Goal: Find specific page/section: Find specific page/section

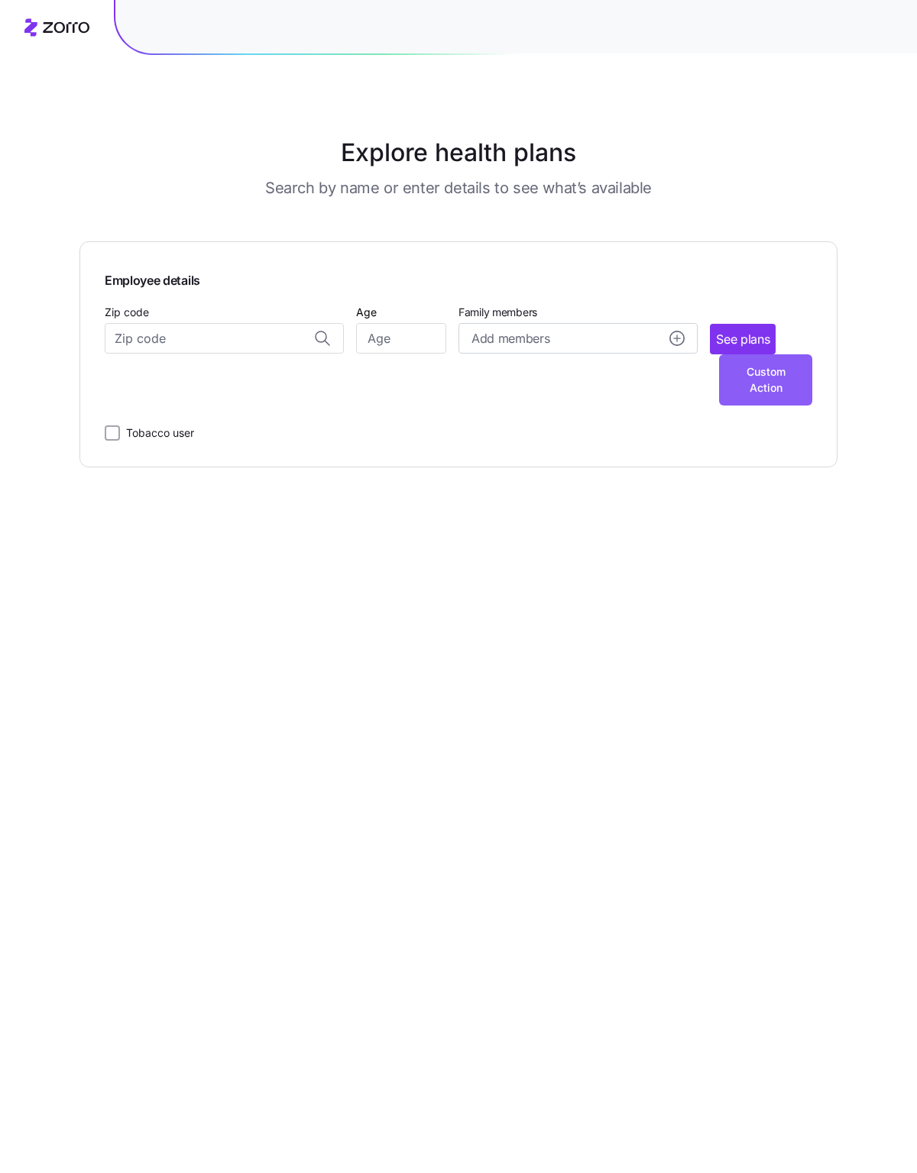
click at [765, 380] on button "Custom Action" at bounding box center [765, 379] width 93 height 51
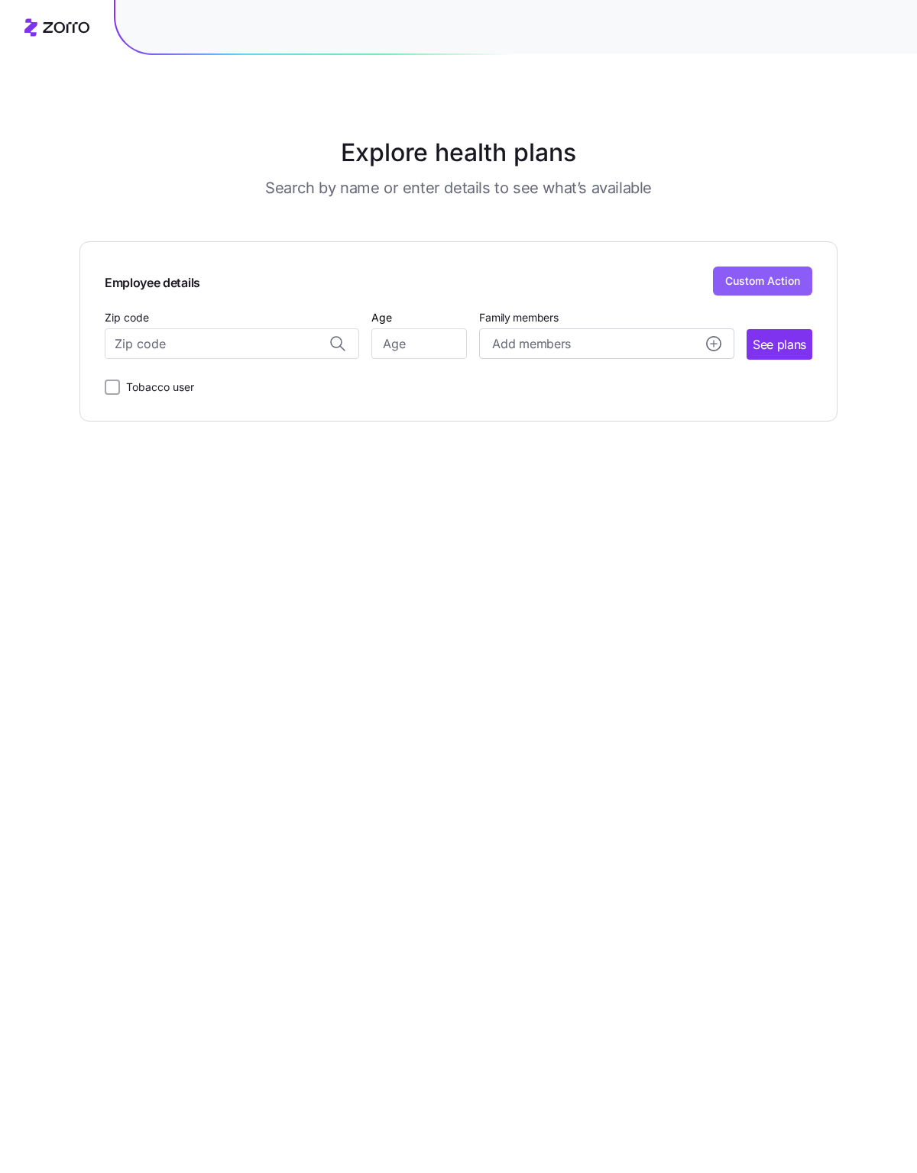
click at [762, 280] on button "Custom Action" at bounding box center [762, 281] width 99 height 29
click at [478, 773] on main "Explore health plans Search by name or enter details to see what’s available Em…" at bounding box center [458, 586] width 758 height 1173
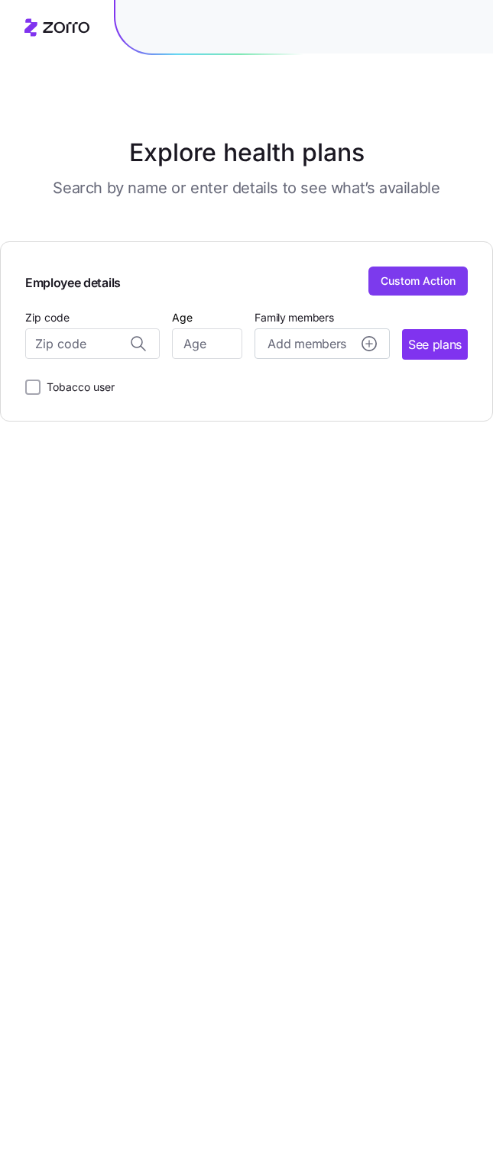
click at [407, 283] on button "Custom Action" at bounding box center [417, 281] width 99 height 29
